Goal: Task Accomplishment & Management: Manage account settings

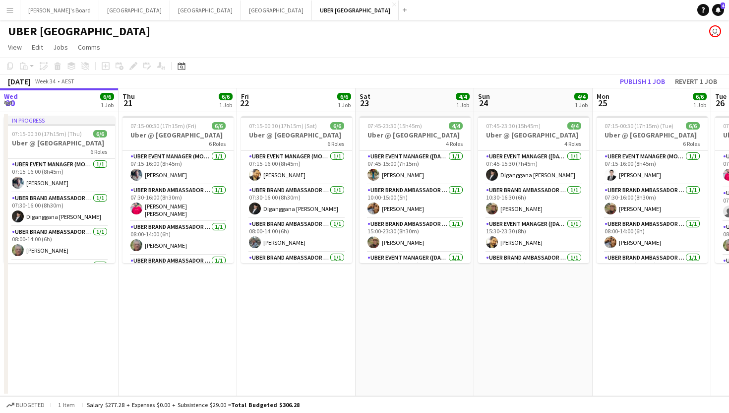
scroll to position [0, 421]
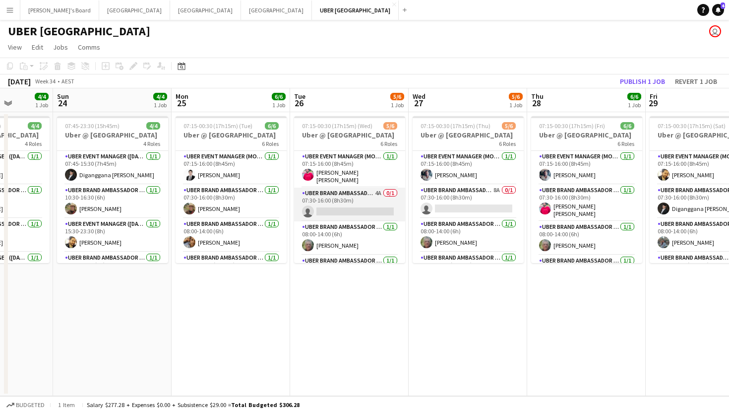
click at [326, 212] on app-card-role "UBER Brand Ambassador (Mon - Fri) 4A 0/1 07:30-16:00 (8h30m) single-neutral-act…" at bounding box center [349, 205] width 111 height 34
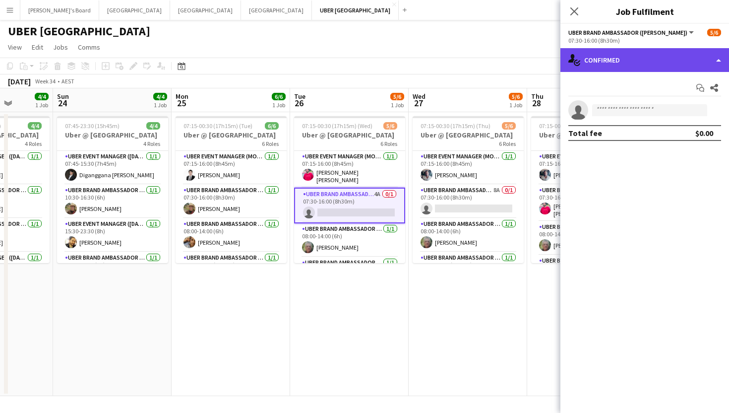
click at [649, 68] on div "single-neutral-actions-check-2 Confirmed" at bounding box center [645, 60] width 169 height 24
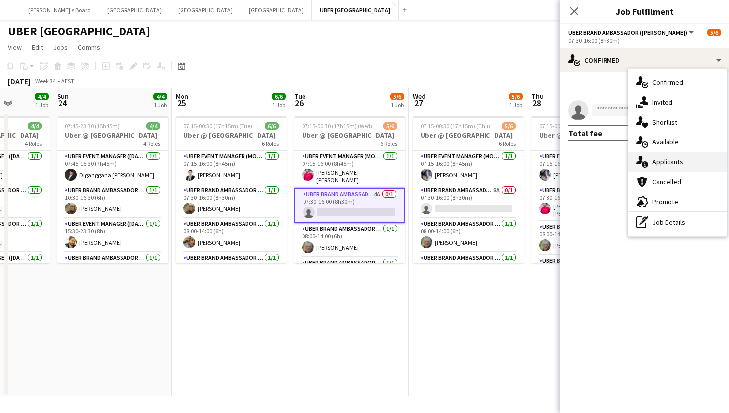
click at [664, 160] on div "single-neutral-actions-information Applicants" at bounding box center [678, 162] width 98 height 20
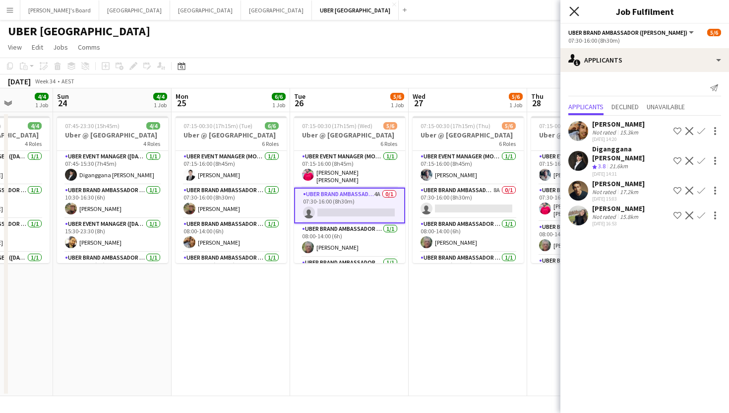
click at [571, 10] on icon "Close pop-in" at bounding box center [574, 10] width 9 height 9
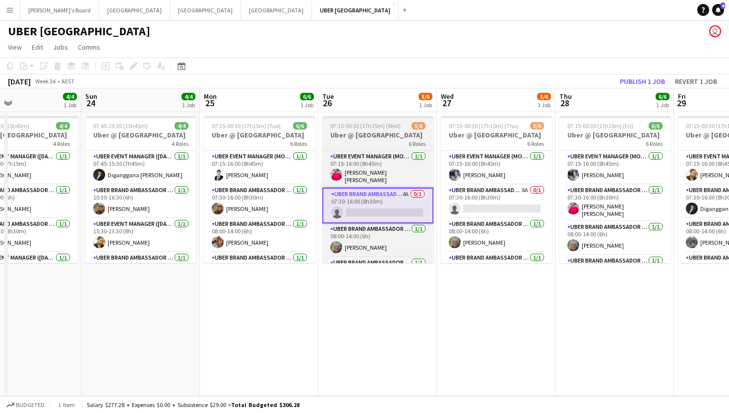
scroll to position [0, 280]
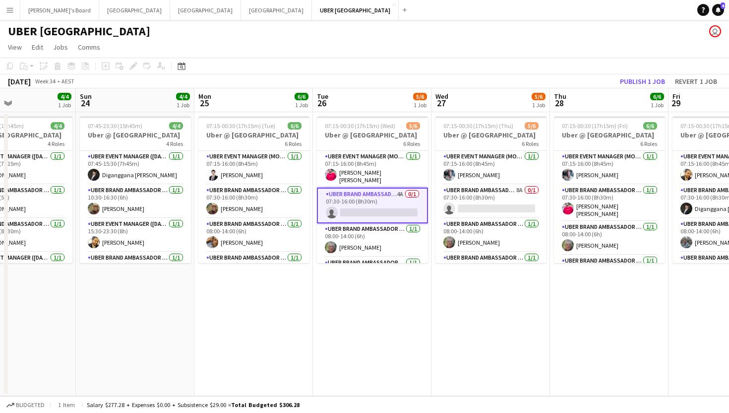
click at [385, 203] on app-card-role "UBER Brand Ambassador (Mon - Fri) 4A 0/1 07:30-16:00 (8h30m) single-neutral-act…" at bounding box center [372, 206] width 111 height 36
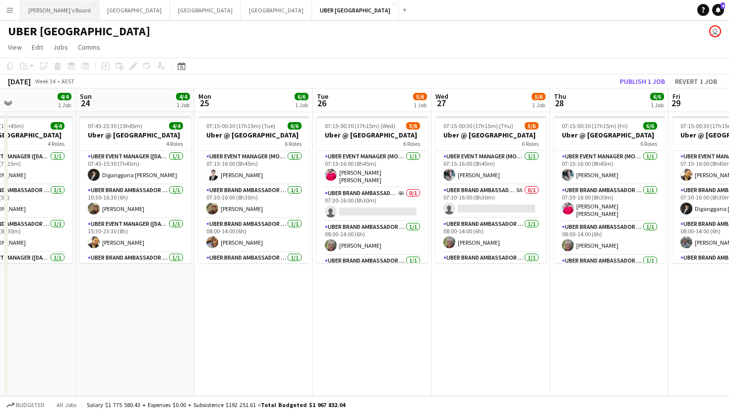
click at [42, 12] on button "Tennille's Board Close" at bounding box center [59, 9] width 79 height 19
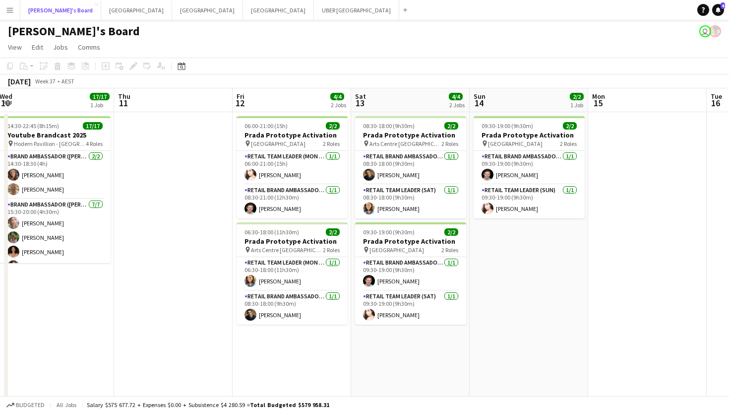
scroll to position [0, 487]
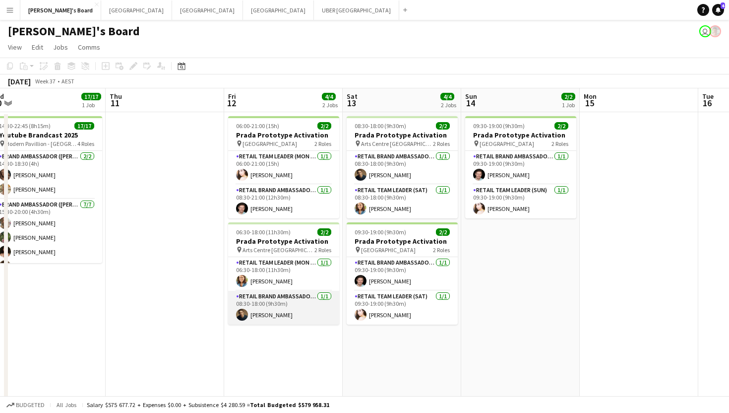
click at [282, 314] on app-card-role "RETAIL Brand Ambassador (Mon - Fri) [DATE] 08:30-18:00 (9h30m) [PERSON_NAME]" at bounding box center [283, 308] width 111 height 34
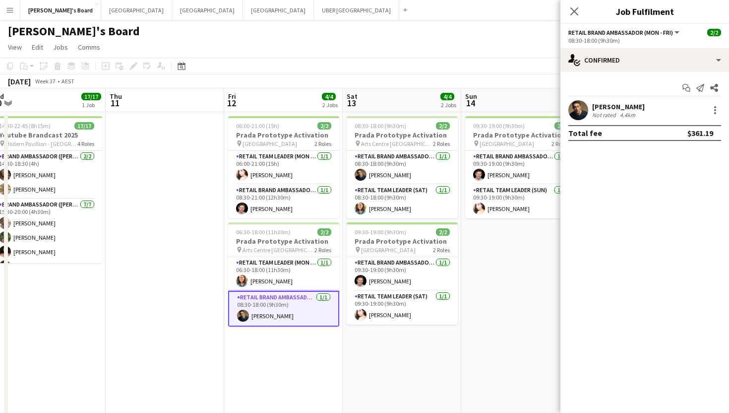
click at [614, 106] on div "[PERSON_NAME]" at bounding box center [618, 106] width 53 height 9
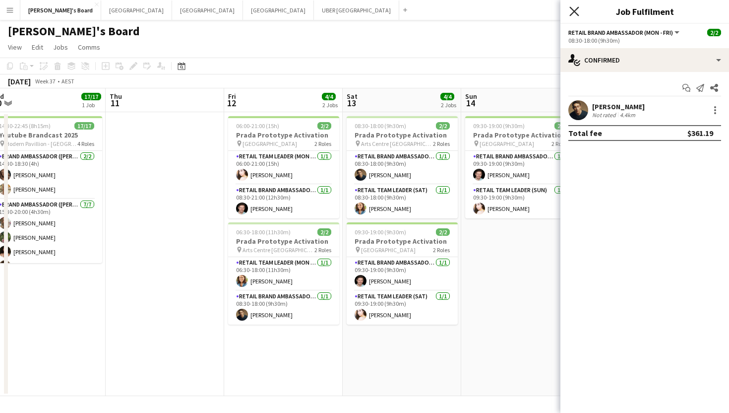
click at [574, 10] on icon "Close pop-in" at bounding box center [574, 10] width 9 height 9
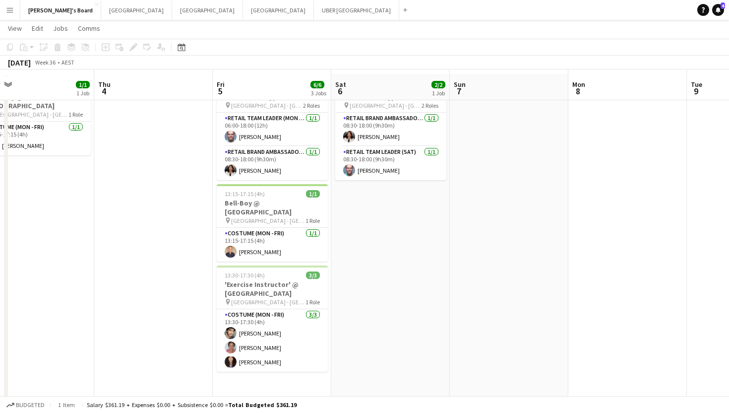
scroll to position [0, 0]
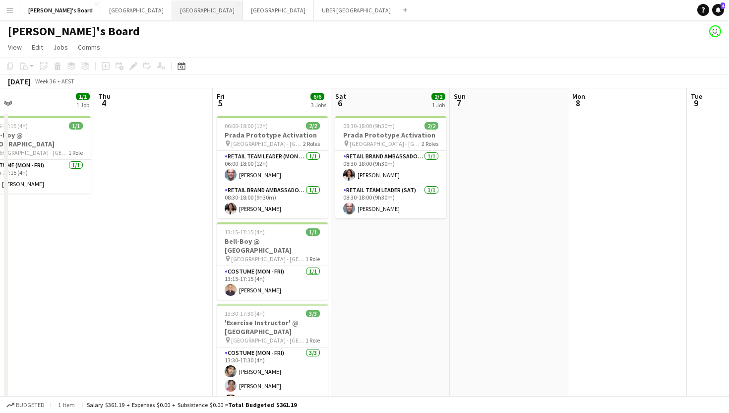
click at [172, 9] on button "Sydney Close" at bounding box center [207, 9] width 71 height 19
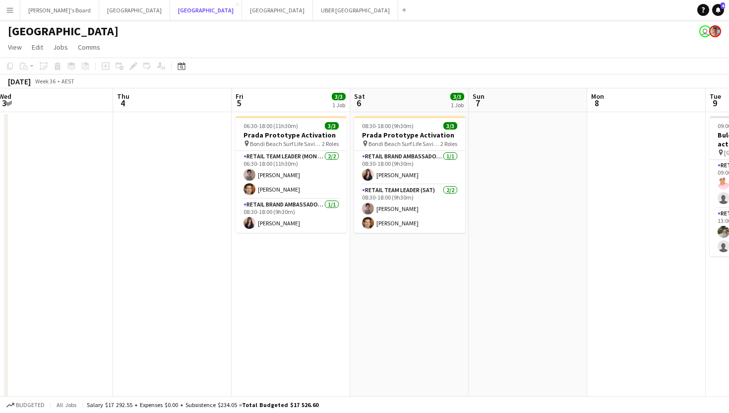
scroll to position [0, 373]
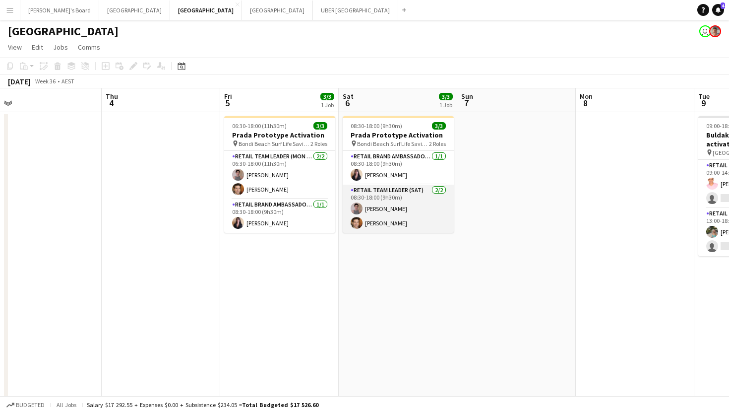
click at [389, 209] on app-card-role "RETAIL Team Leader (Sat) [DATE] 08:30-18:00 (9h30m) [PERSON_NAME] [PERSON_NAME]" at bounding box center [398, 209] width 111 height 48
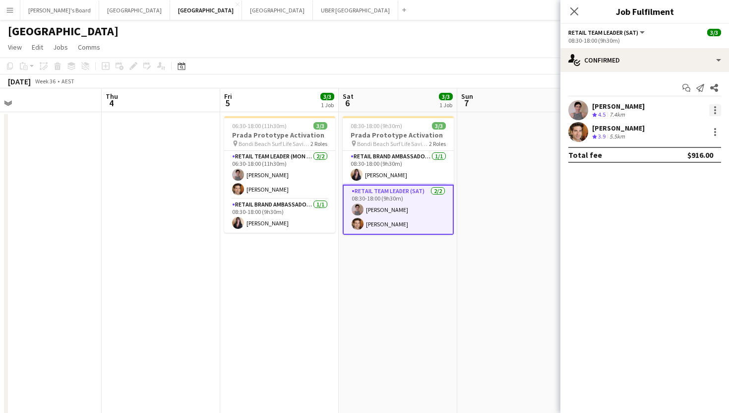
click at [718, 108] on div at bounding box center [716, 110] width 12 height 12
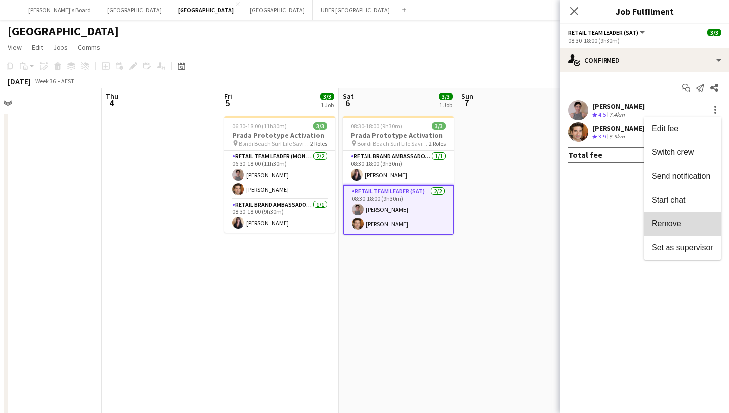
click at [679, 224] on span "Remove" at bounding box center [667, 223] width 30 height 8
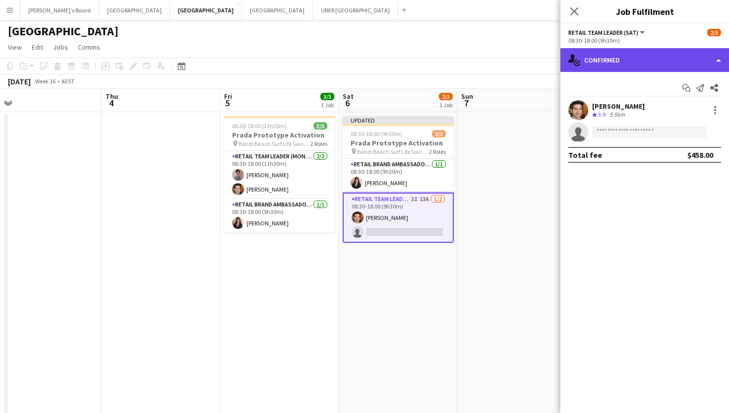
click at [616, 55] on div "single-neutral-actions-check-2 Confirmed" at bounding box center [645, 60] width 169 height 24
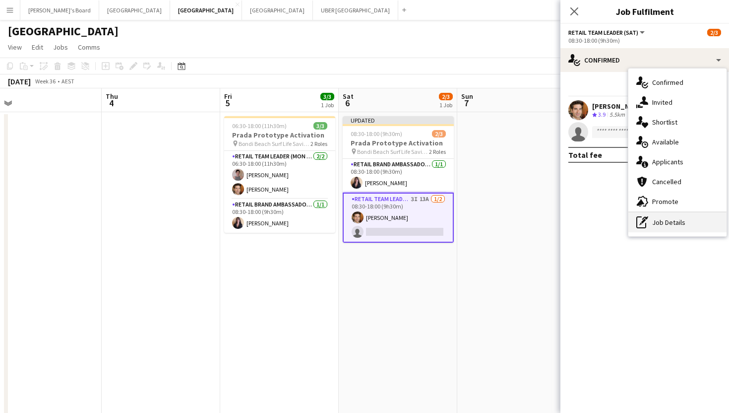
click at [655, 219] on div "pen-write Job Details" at bounding box center [678, 222] width 98 height 20
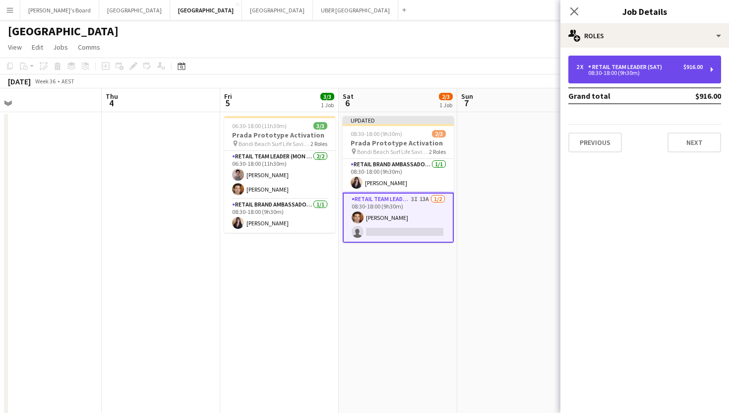
click at [638, 65] on div "RETAIL Team Leader (Sat)" at bounding box center [627, 67] width 78 height 7
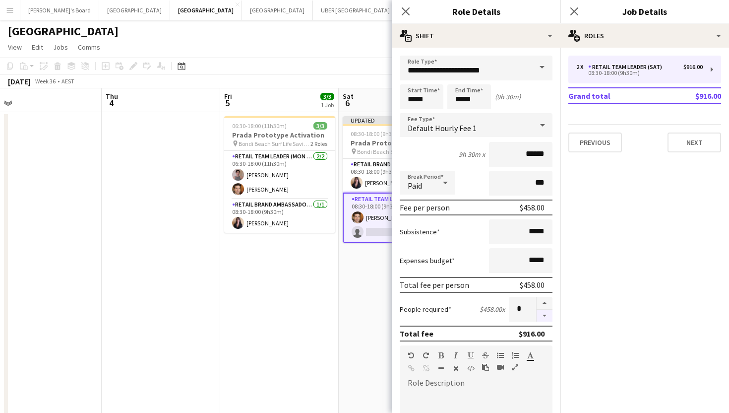
click at [543, 318] on button "button" at bounding box center [545, 316] width 16 height 12
type input "*"
click at [573, 14] on icon "Close pop-in" at bounding box center [574, 10] width 9 height 9
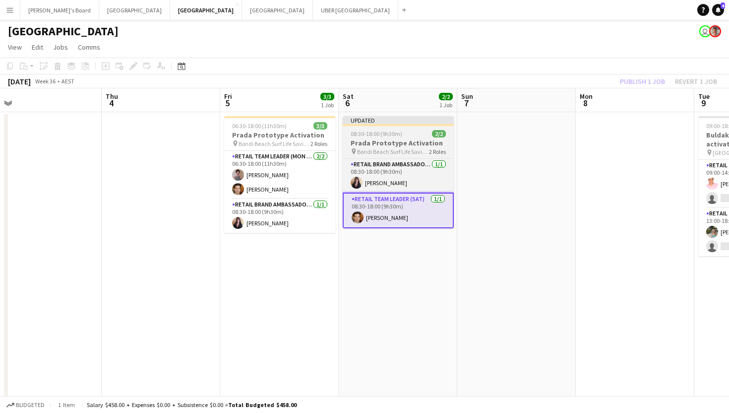
click at [379, 130] on span "08:30-18:00 (9h30m)" at bounding box center [377, 133] width 52 height 7
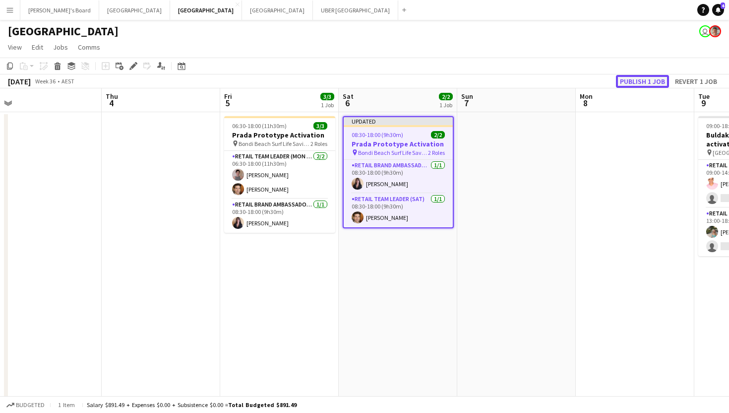
click at [652, 80] on button "Publish 1 job" at bounding box center [642, 81] width 53 height 13
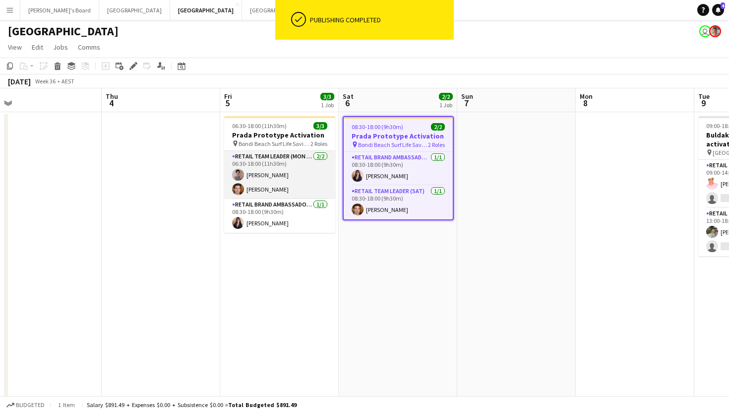
click at [273, 175] on app-card-role "RETAIL Team Leader (Mon - Fri) [DATE] 06:30-18:00 (11h30m) [PERSON_NAME] [PERSO…" at bounding box center [279, 175] width 111 height 48
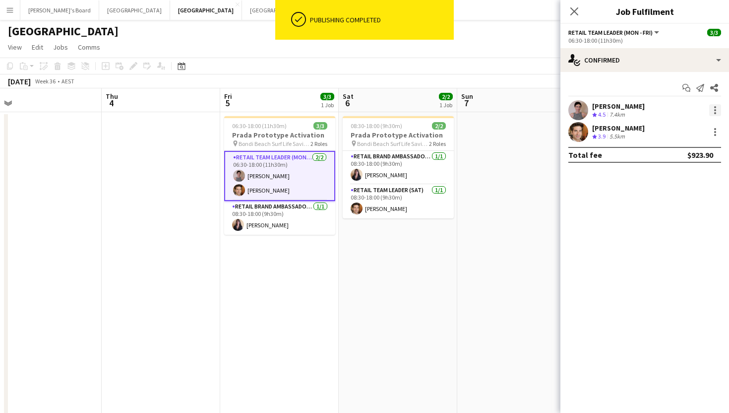
click at [714, 107] on div at bounding box center [716, 110] width 12 height 12
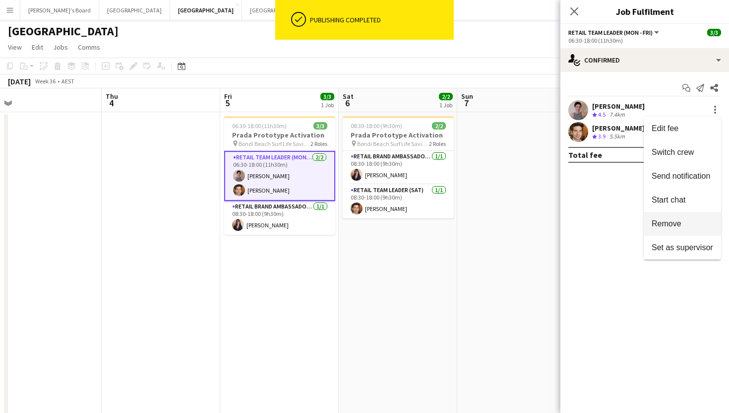
click at [661, 222] on span "Remove" at bounding box center [667, 223] width 30 height 8
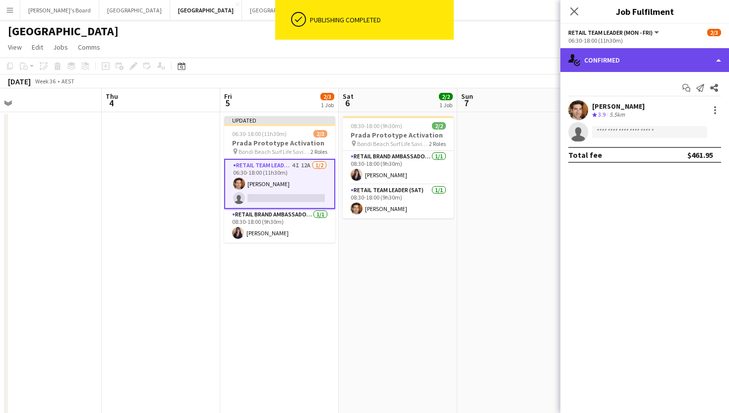
click at [602, 54] on div "single-neutral-actions-check-2 Confirmed" at bounding box center [645, 60] width 169 height 24
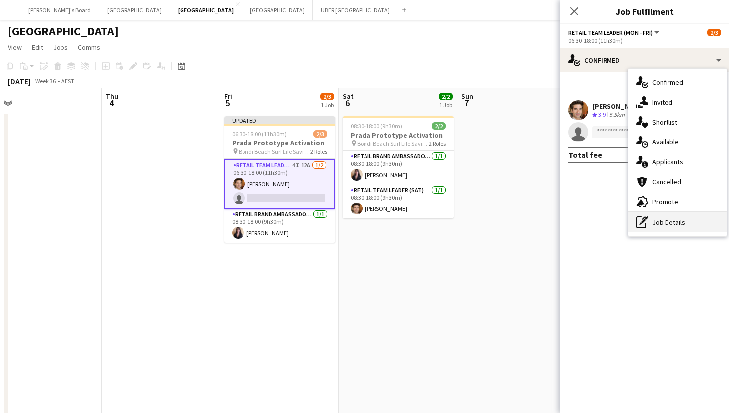
click at [646, 222] on icon "pen-write" at bounding box center [643, 222] width 12 height 12
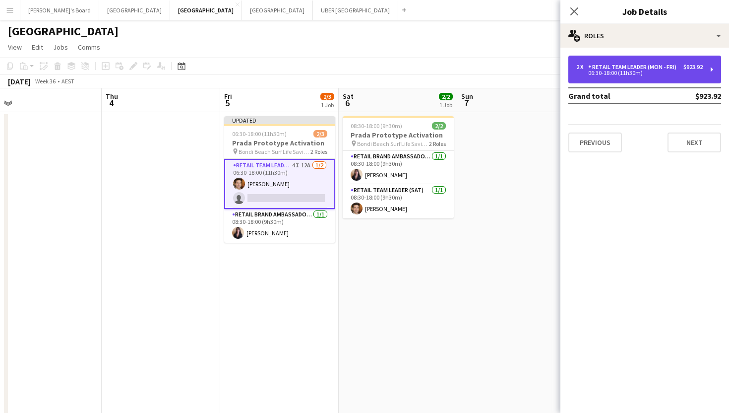
click at [646, 70] on div "06:30-18:00 (11h30m)" at bounding box center [640, 72] width 127 height 5
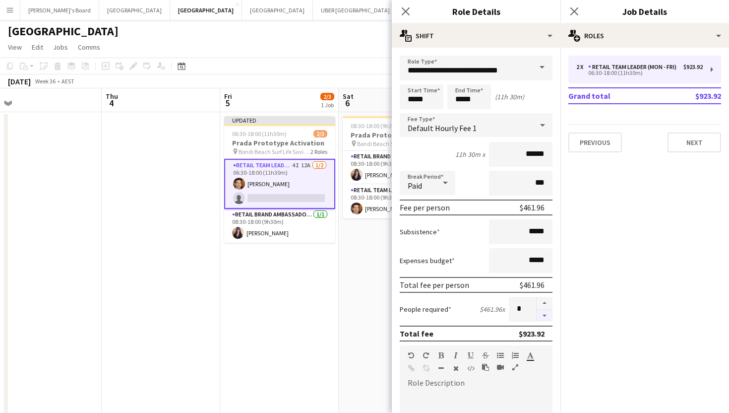
click at [543, 320] on button "button" at bounding box center [545, 316] width 16 height 12
type input "*"
click at [579, 11] on icon "Close pop-in" at bounding box center [574, 10] width 9 height 9
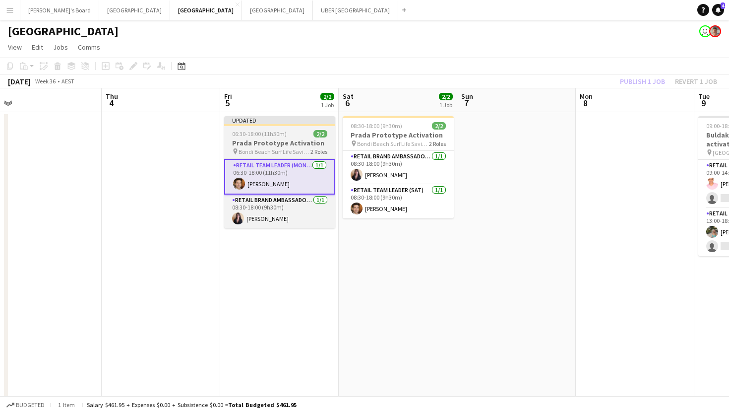
click at [272, 141] on h3 "Prada Prototype Activation" at bounding box center [279, 142] width 111 height 9
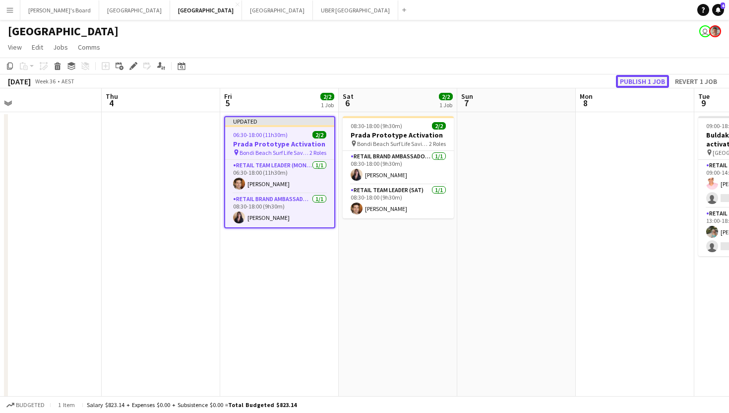
click at [658, 83] on button "Publish 1 job" at bounding box center [642, 81] width 53 height 13
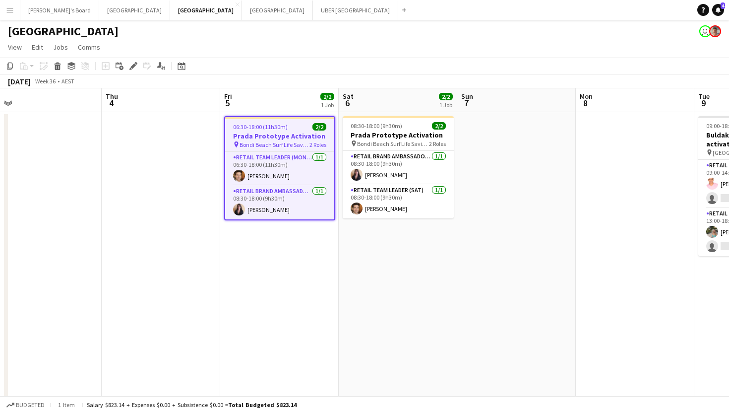
click at [284, 122] on app-job-card "06:30-18:00 (11h30m) 2/2 Prada Prototype Activation pin Bondi Beach Surf Life S…" at bounding box center [279, 168] width 111 height 104
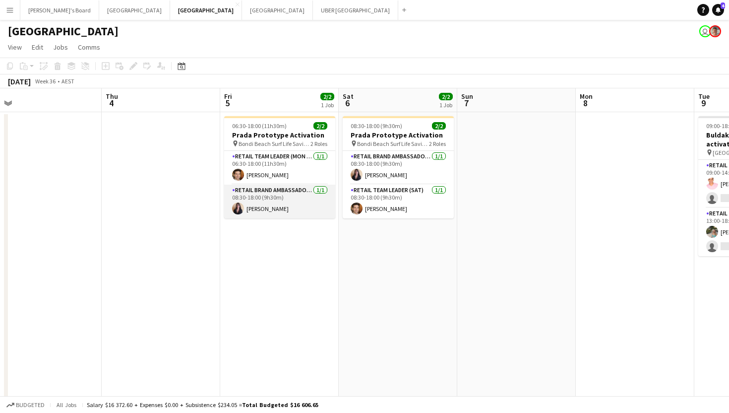
click at [266, 213] on app-card-role "RETAIL Brand Ambassador (Mon - Fri) [DATE] 08:30-18:00 (9h30m) [PERSON_NAME]" at bounding box center [279, 202] width 111 height 34
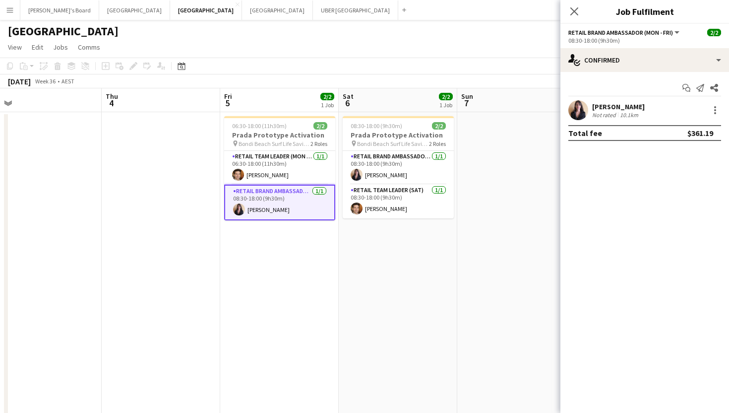
drag, startPoint x: 692, startPoint y: 109, endPoint x: 609, endPoint y: 106, distance: 82.9
click at [609, 106] on div "[PERSON_NAME] Not rated 10.1km" at bounding box center [645, 110] width 169 height 20
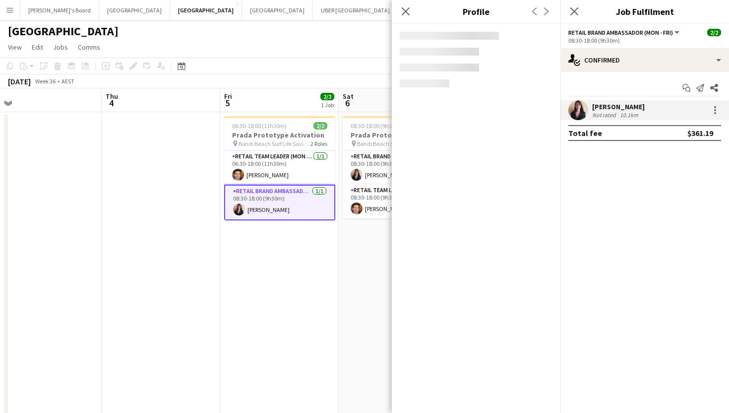
copy div "[PERSON_NAME]"
